Goal: Task Accomplishment & Management: Complete application form

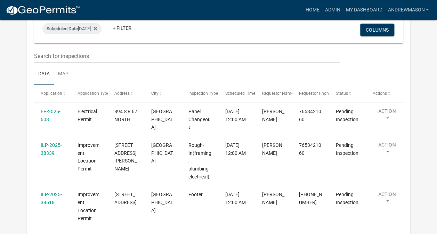
scroll to position [122, 0]
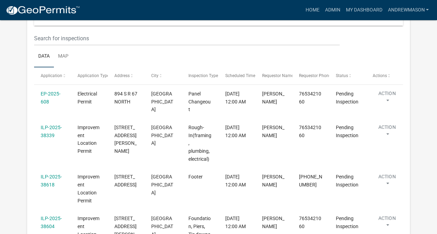
select select "3: 100"
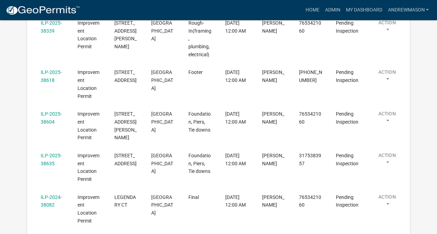
scroll to position [215, 0]
click at [53, 153] on link "ILP-2025-38635" at bounding box center [51, 160] width 21 height 14
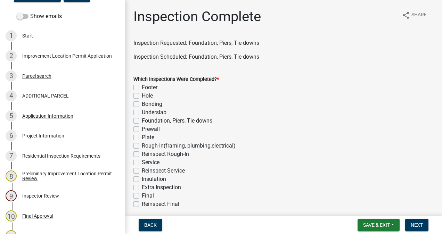
scroll to position [116, 0]
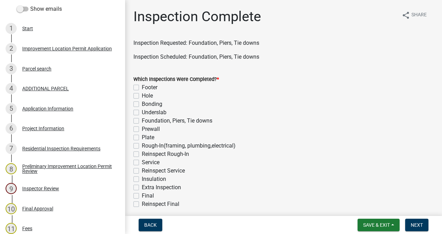
click at [50, 128] on div "Project Information" at bounding box center [43, 128] width 42 height 5
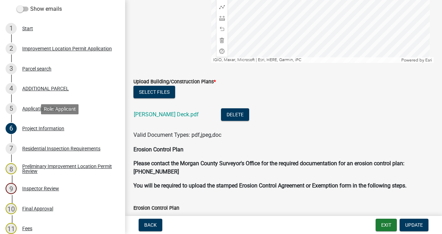
scroll to position [1408, 0]
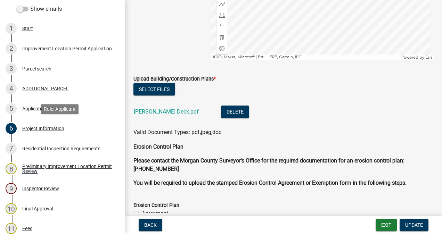
click at [162, 113] on link "[PERSON_NAME] Deck.pdf" at bounding box center [166, 111] width 65 height 7
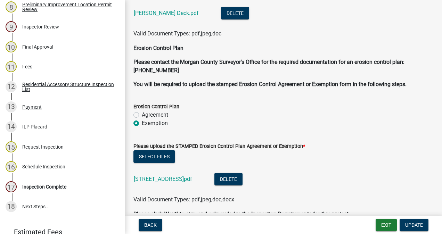
scroll to position [325, 0]
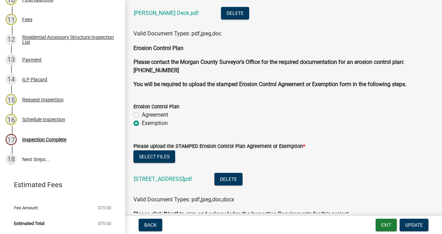
click at [56, 143] on div "17 Inspection Complete" at bounding box center [60, 139] width 108 height 11
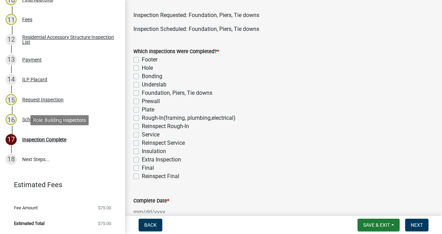
scroll to position [29, 0]
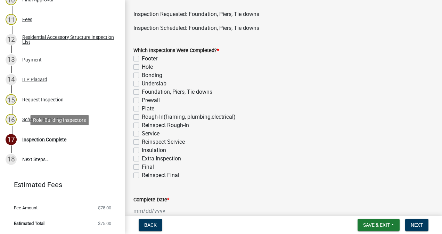
click at [142, 92] on label "Foundation, Piers, Tie downs" at bounding box center [177, 92] width 70 height 8
click at [142, 92] on input "Foundation, Piers, Tie downs" at bounding box center [144, 90] width 5 height 5
checkbox input "true"
checkbox input "false"
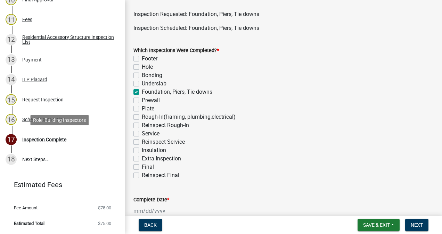
checkbox input "false"
checkbox input "true"
checkbox input "false"
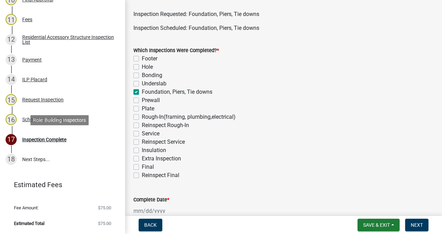
checkbox input "false"
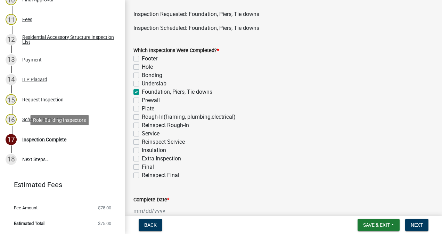
checkbox input "false"
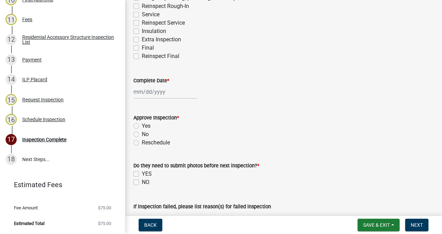
scroll to position [149, 0]
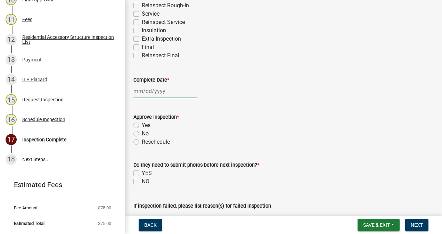
click at [155, 91] on div at bounding box center [165, 91] width 64 height 14
select select "10"
select select "2025"
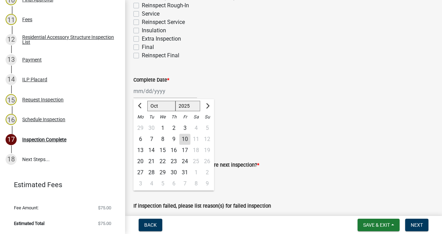
click at [185, 139] on div "10" at bounding box center [184, 139] width 11 height 11
type input "[DATE]"
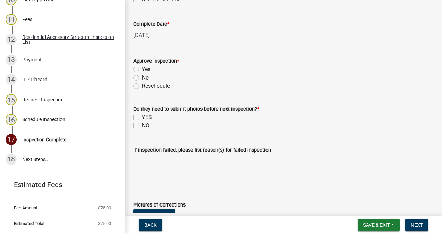
scroll to position [205, 0]
click at [142, 69] on label "Yes" at bounding box center [146, 69] width 9 height 8
click at [142, 69] on input "Yes" at bounding box center [144, 67] width 5 height 5
radio input "true"
click at [142, 117] on label "YES" at bounding box center [147, 117] width 10 height 8
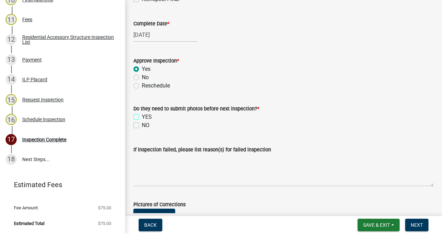
click at [142, 117] on input "YES" at bounding box center [144, 115] width 5 height 5
checkbox input "true"
checkbox input "false"
click at [253, 176] on textarea "If inspection failed, please list reason(s) for failed inspection" at bounding box center [283, 170] width 300 height 33
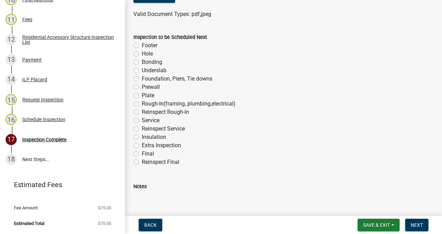
scroll to position [424, 0]
type textarea "The drawing shows six piers but there are seven on site. Please update the draw…"
click at [142, 106] on label "Rough-In(framing, plumbing,electrical)" at bounding box center [189, 103] width 94 height 8
click at [142, 104] on input "Rough-In(framing, plumbing,electrical)" at bounding box center [144, 101] width 5 height 5
radio input "true"
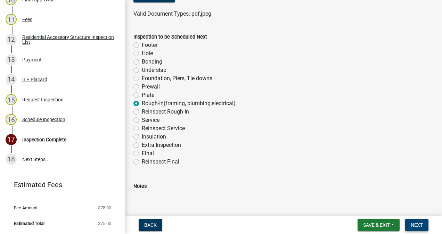
click at [416, 223] on span "Next" at bounding box center [416, 225] width 12 height 6
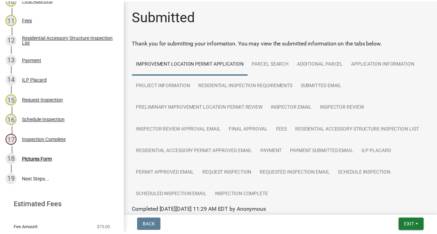
scroll to position [344, 0]
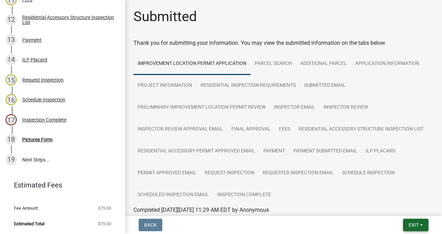
click at [414, 228] on span "Exit" at bounding box center [413, 225] width 10 height 6
click at [400, 206] on button "Save & Exit" at bounding box center [401, 207] width 56 height 17
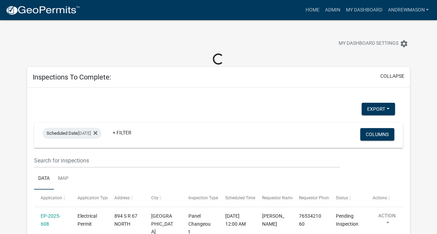
select select "3: 100"
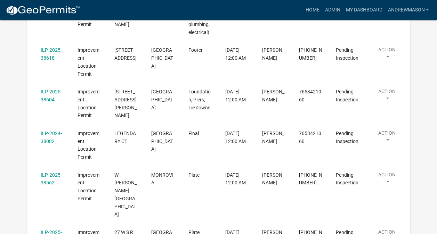
scroll to position [238, 0]
click at [52, 130] on link "ILP-2024-38082" at bounding box center [51, 137] width 21 height 14
